Goal: Transaction & Acquisition: Subscribe to service/newsletter

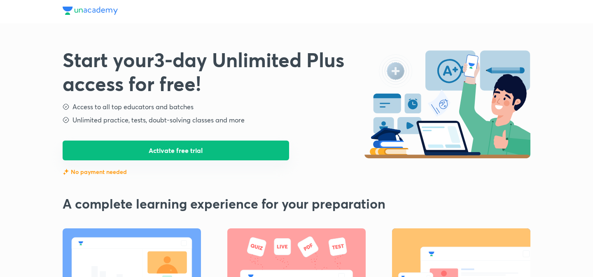
click at [187, 157] on button "Activate free trial" at bounding box center [176, 150] width 227 height 20
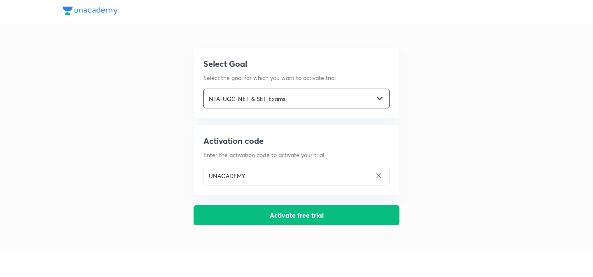
click at [274, 102] on input "NTA-UGC-NET & SET Exams" at bounding box center [289, 98] width 170 height 17
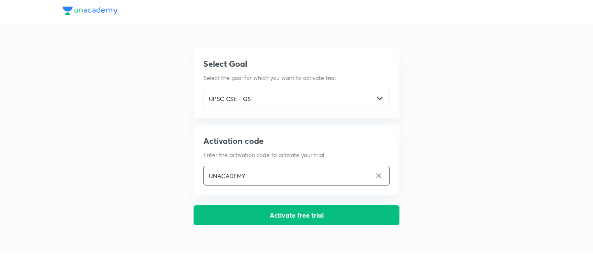
click at [274, 175] on input "UNACADEMY" at bounding box center [288, 175] width 168 height 17
type input "UNLOCK"
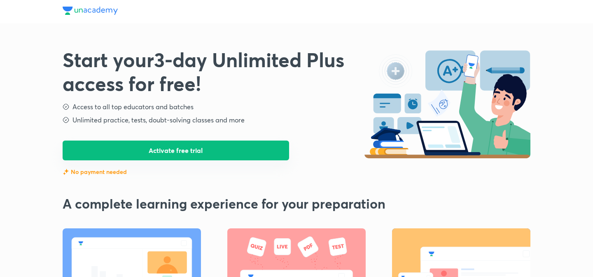
click at [236, 148] on button "Activate free trial" at bounding box center [176, 150] width 227 height 20
